Goal: Information Seeking & Learning: Learn about a topic

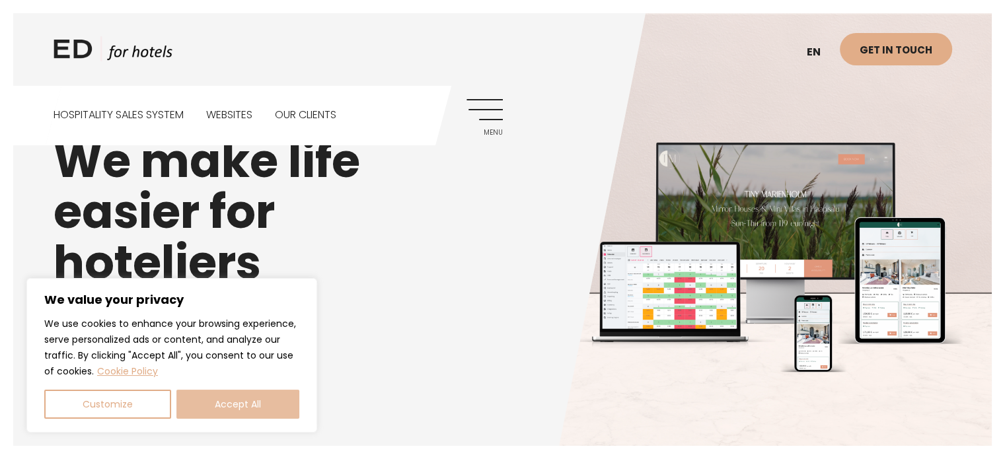
click at [251, 401] on button "Accept All" at bounding box center [237, 404] width 123 height 29
checkbox input "true"
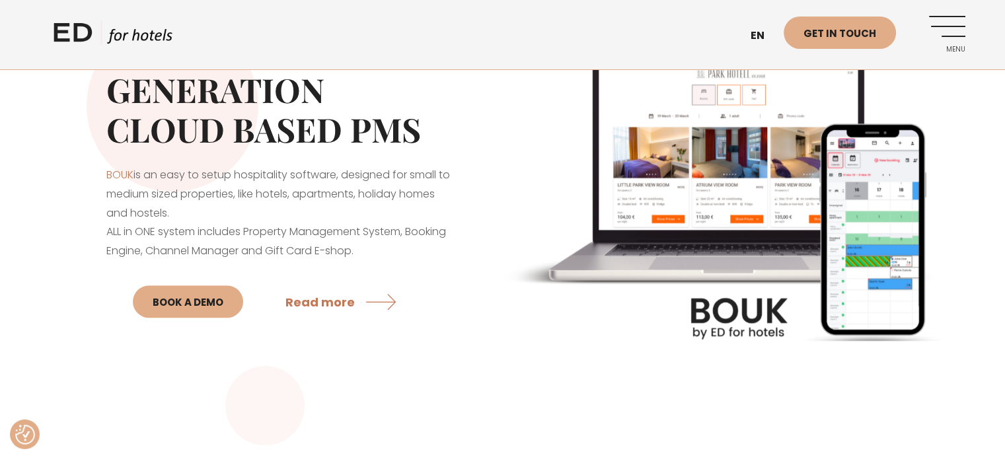
scroll to position [1057, 0]
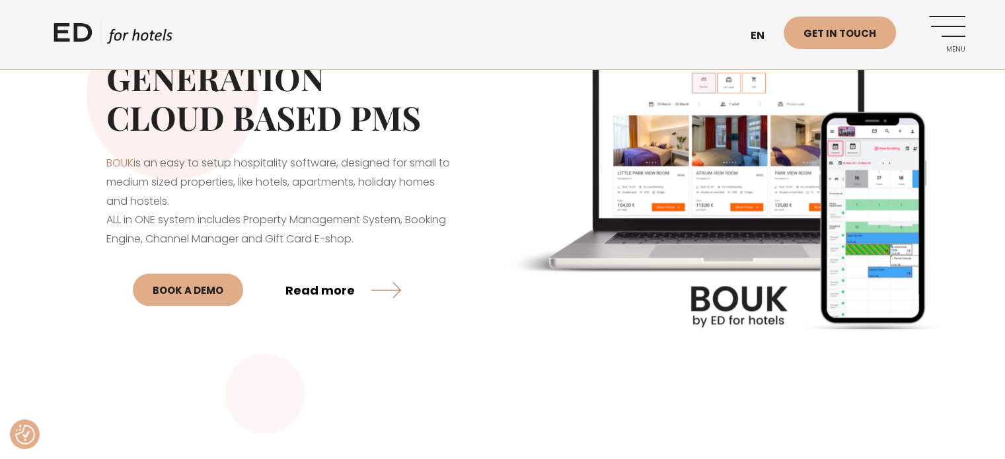
click at [326, 307] on link "Read more" at bounding box center [343, 289] width 116 height 35
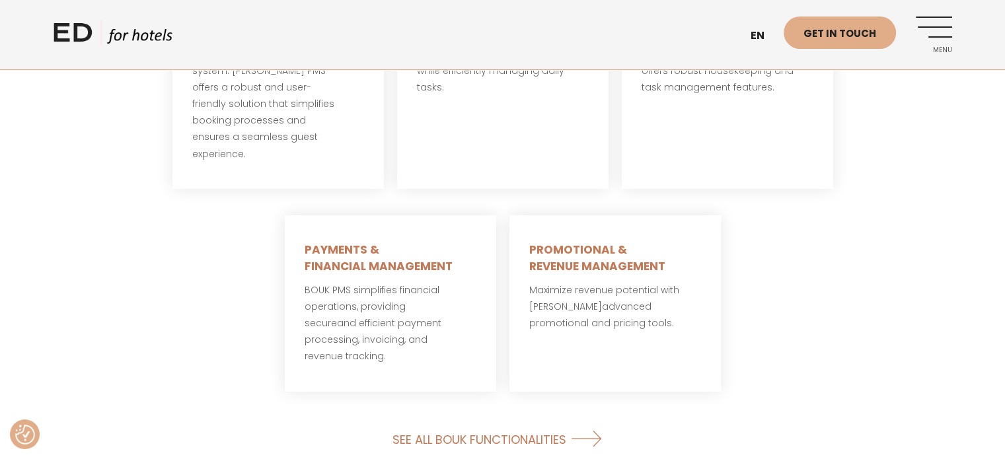
scroll to position [899, 0]
click at [519, 421] on link "SEE ALL BOUK FUNCTIONALITIES" at bounding box center [502, 438] width 220 height 35
click at [503, 421] on link "SEE ALL BOUK FUNCTIONALITIES" at bounding box center [502, 438] width 220 height 35
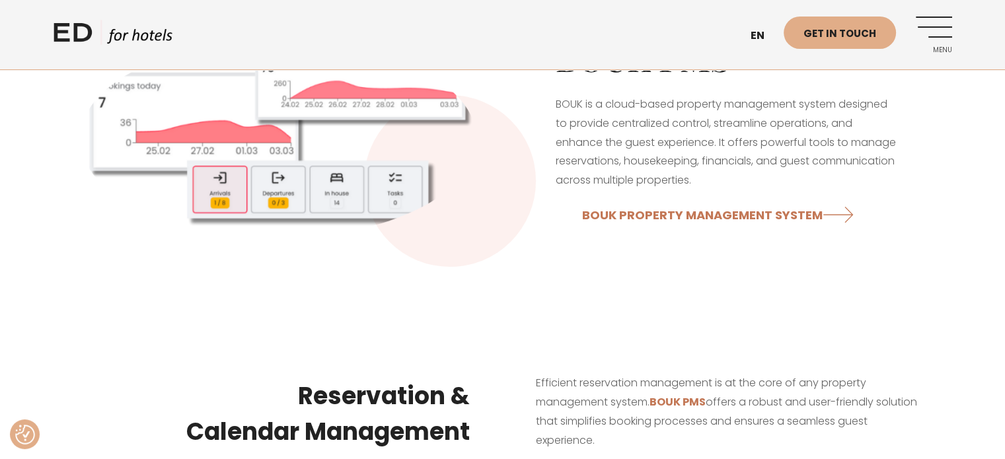
scroll to position [344, 0]
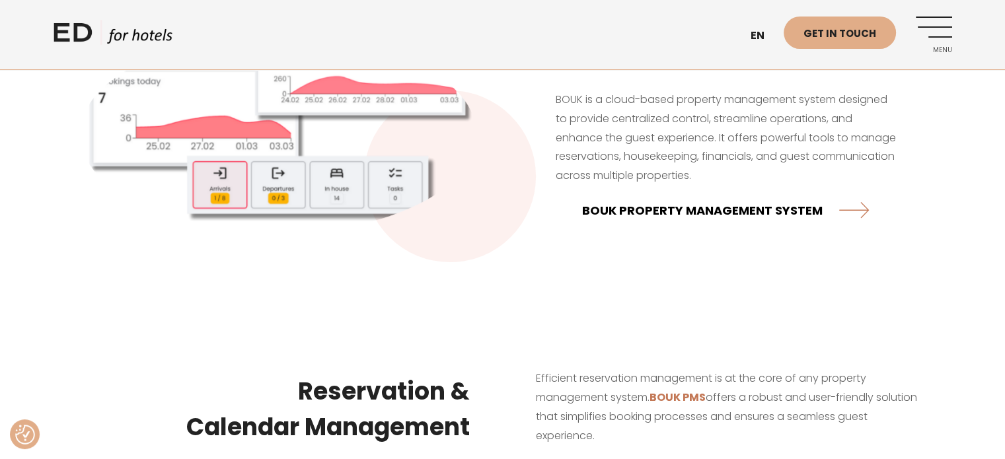
click at [739, 205] on link "BOUK PROPERTY MANAGEMENT SYSTEM" at bounding box center [725, 209] width 287 height 35
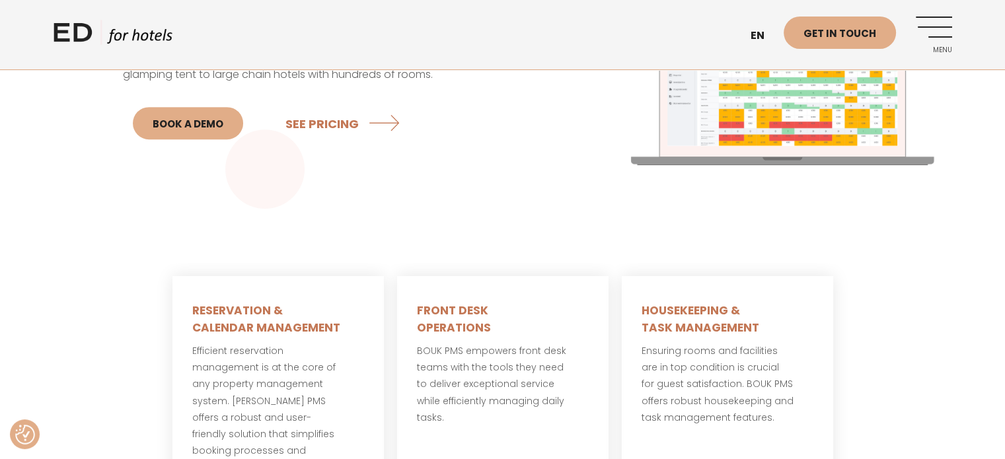
scroll to position [568, 0]
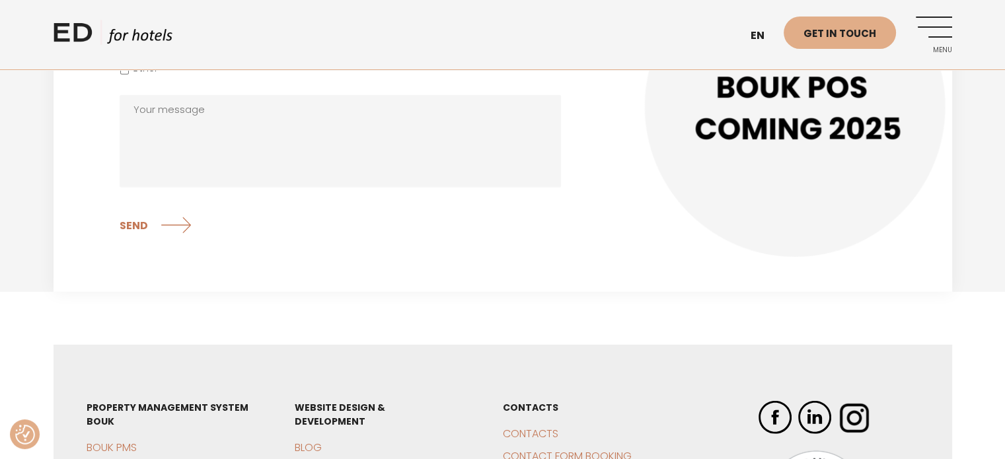
scroll to position [3836, 0]
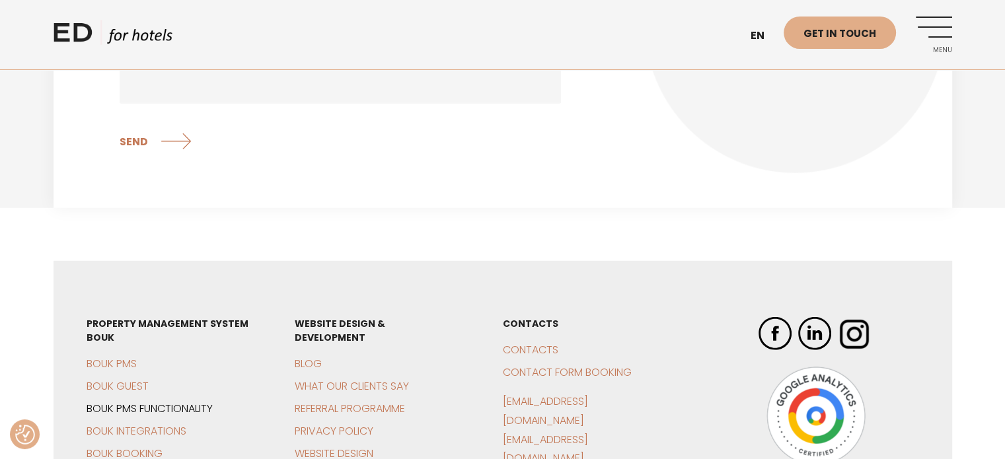
click at [144, 401] on link "BOUK PMS functionality" at bounding box center [150, 408] width 126 height 15
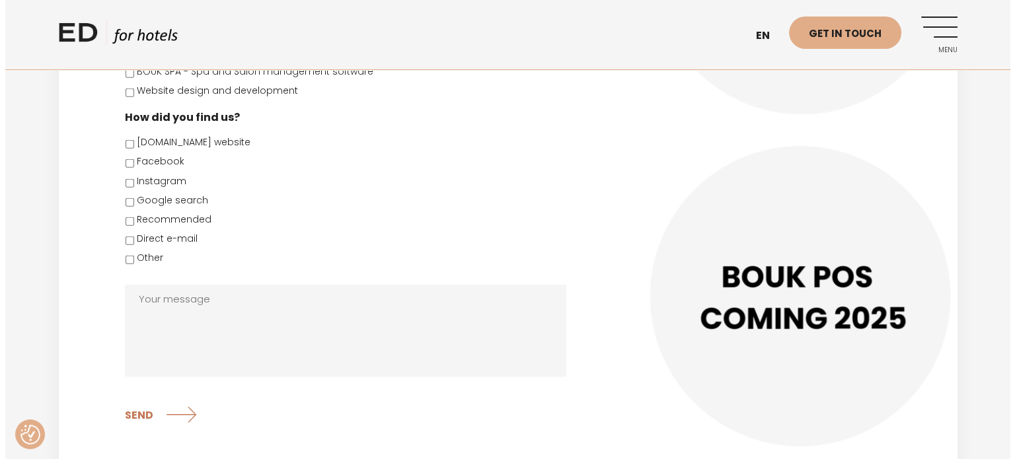
scroll to position [3572, 0]
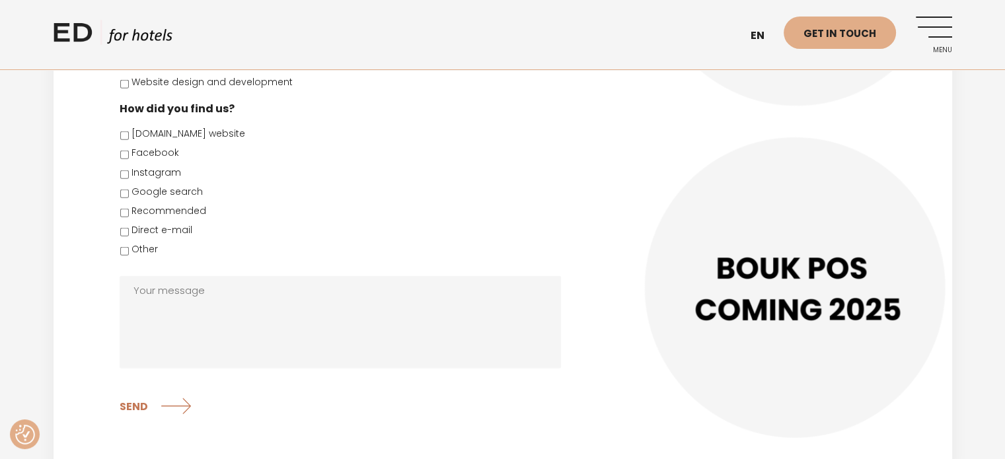
click at [932, 31] on link "Menu" at bounding box center [934, 35] width 36 height 36
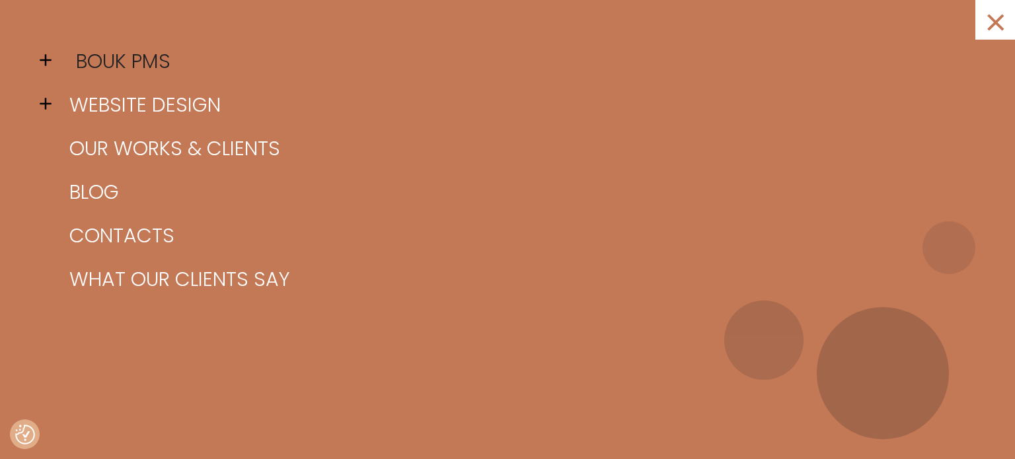
click at [145, 61] on link "BOUK PMS" at bounding box center [524, 62] width 916 height 44
